Goal: Ask a question

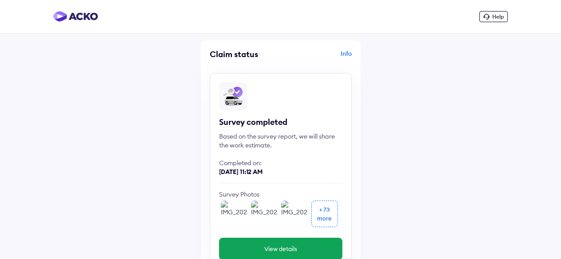
click at [502, 18] on span "Help" at bounding box center [498, 16] width 12 height 7
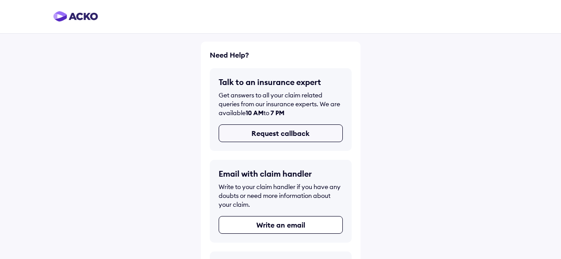
click at [274, 136] on button "Request callback" at bounding box center [281, 134] width 124 height 18
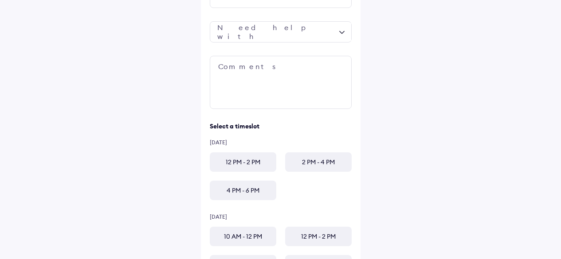
scroll to position [122, 0]
click at [251, 163] on div "12 PM - 2 PM" at bounding box center [243, 162] width 67 height 20
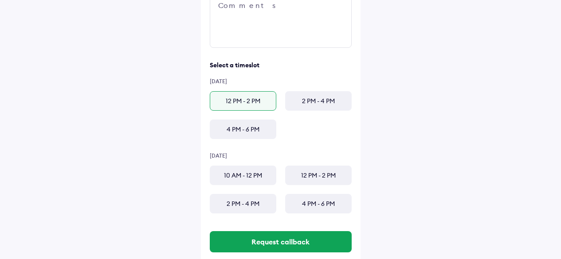
scroll to position [203, 0]
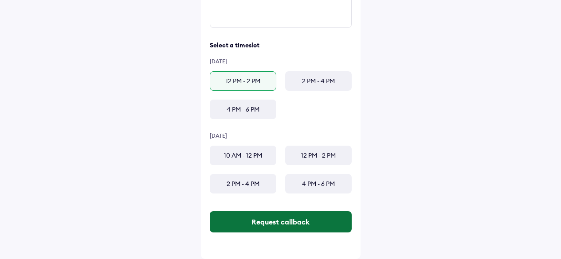
click at [271, 225] on button "Request callback" at bounding box center [281, 222] width 142 height 21
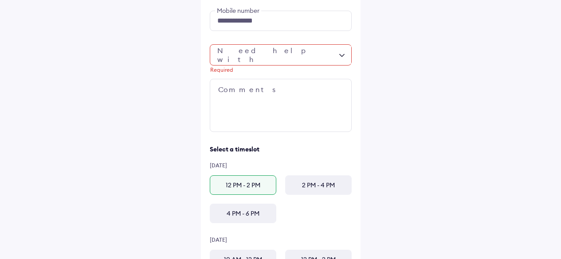
scroll to position [86, 0]
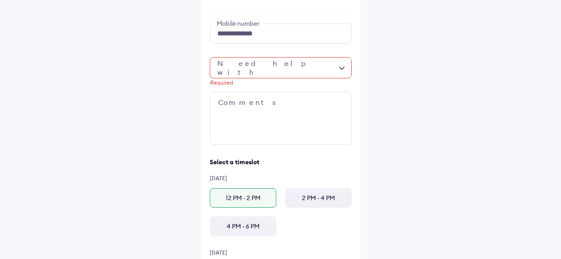
click at [311, 76] on div "Required" at bounding box center [281, 67] width 142 height 21
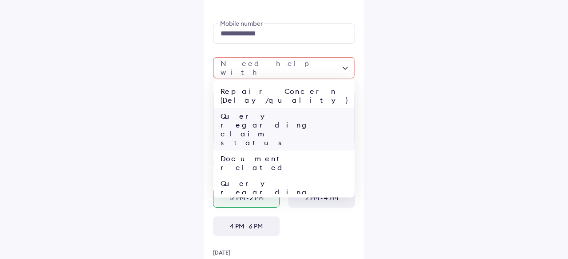
click at [312, 108] on div "Query regarding claim status" at bounding box center [283, 129] width 141 height 43
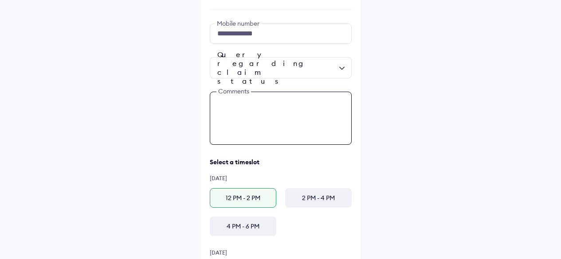
click at [300, 106] on textarea at bounding box center [281, 118] width 142 height 53
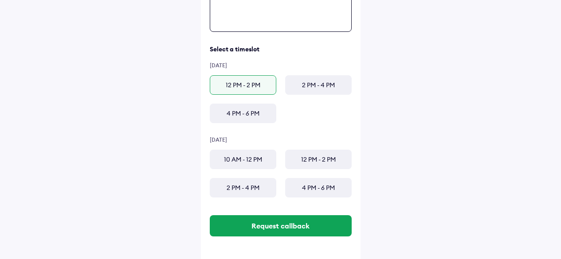
scroll to position [203, 0]
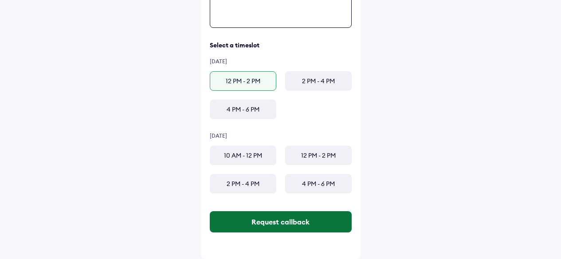
type textarea "*****"
click at [294, 224] on button "Request callback" at bounding box center [281, 222] width 142 height 21
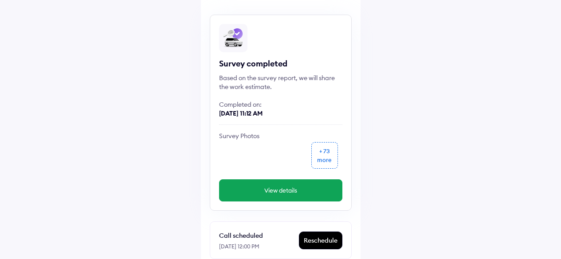
scroll to position [60, 0]
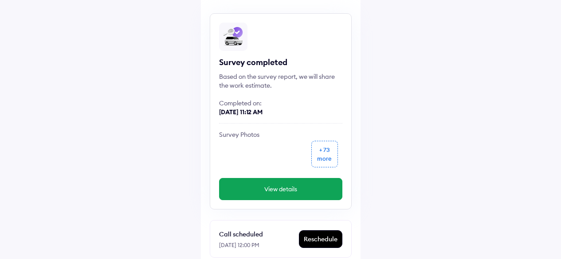
click at [233, 154] on img at bounding box center [234, 154] width 27 height 27
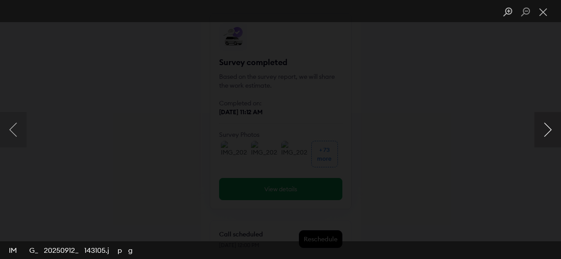
click at [545, 130] on button "Next image" at bounding box center [547, 129] width 27 height 35
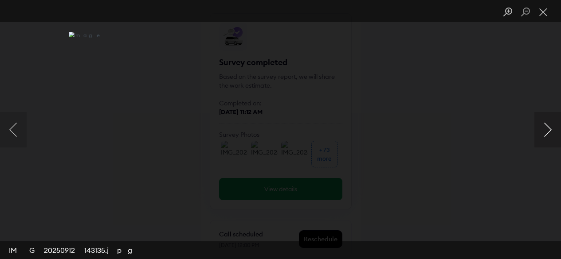
click at [545, 130] on button "Next image" at bounding box center [547, 129] width 27 height 35
